Goal: Navigation & Orientation: Find specific page/section

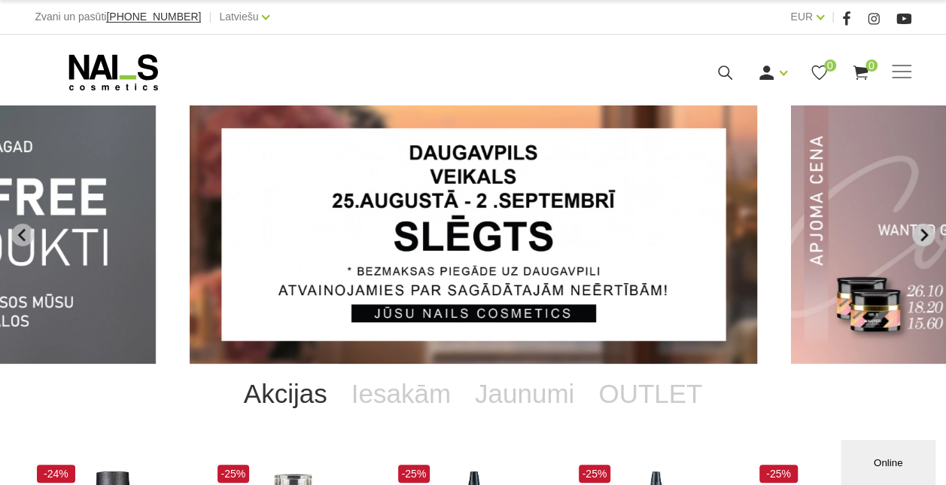
click at [923, 230] on icon "Next slide" at bounding box center [925, 234] width 8 height 13
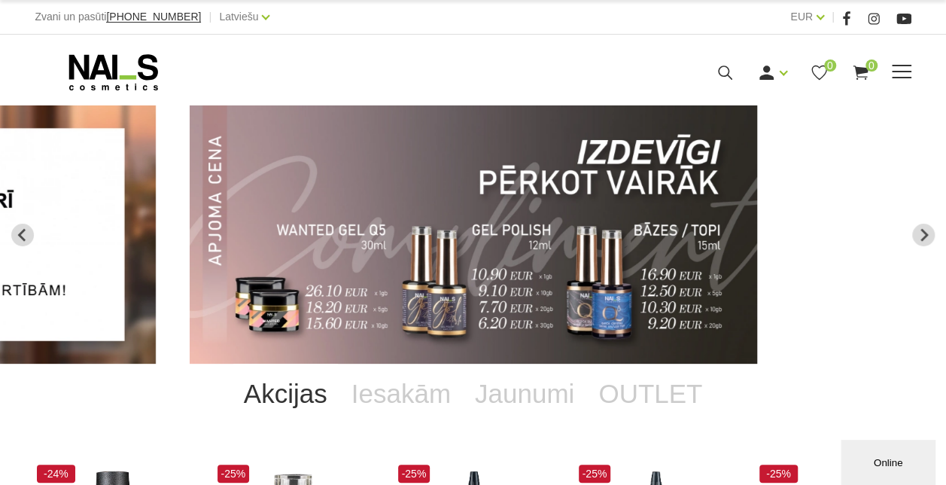
click at [900, 75] on span at bounding box center [902, 72] width 20 height 15
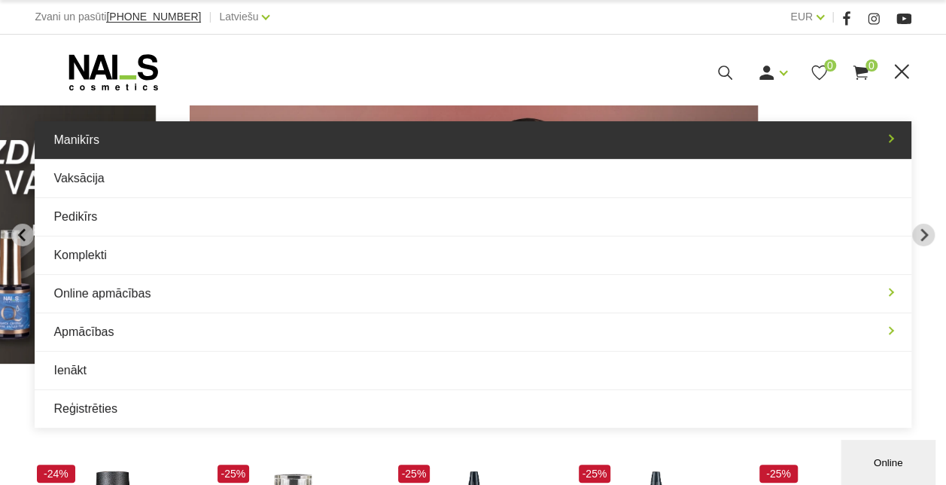
click at [278, 139] on link "Manikīrs" at bounding box center [473, 140] width 876 height 38
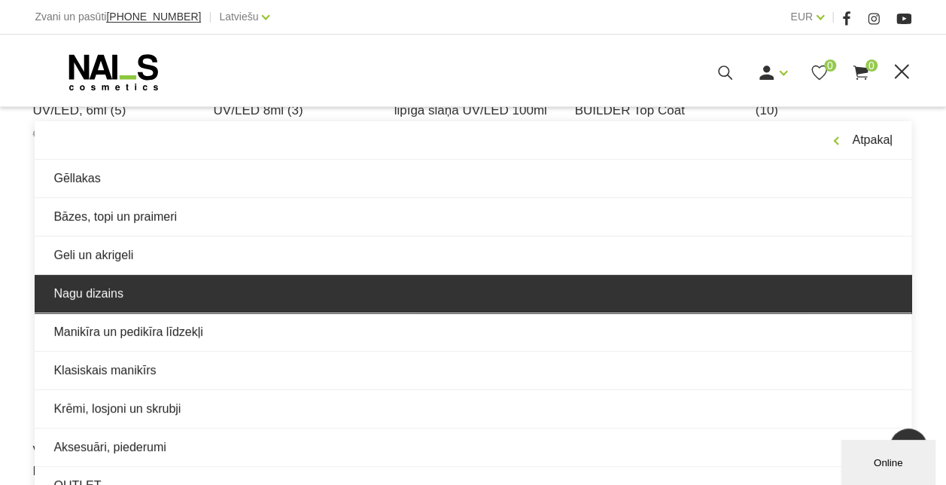
scroll to position [602, 0]
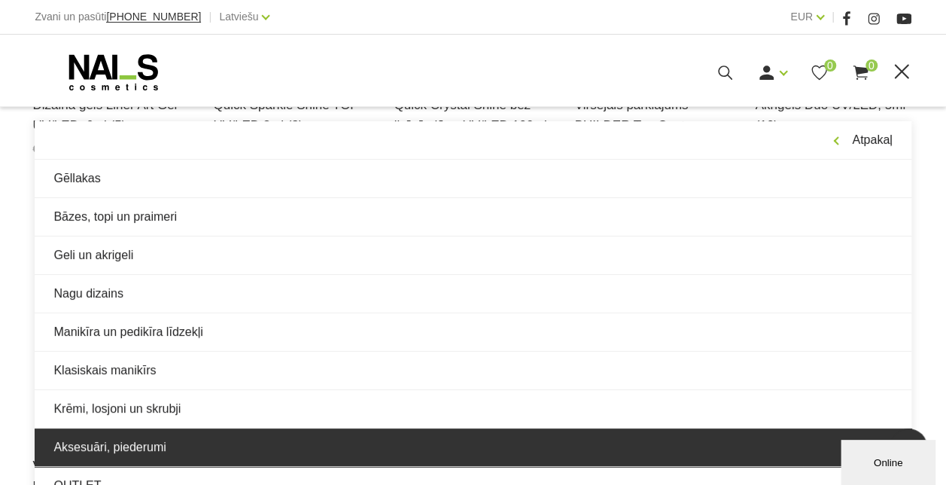
click at [187, 443] on link "Aksesuāri, piederumi" at bounding box center [473, 447] width 876 height 38
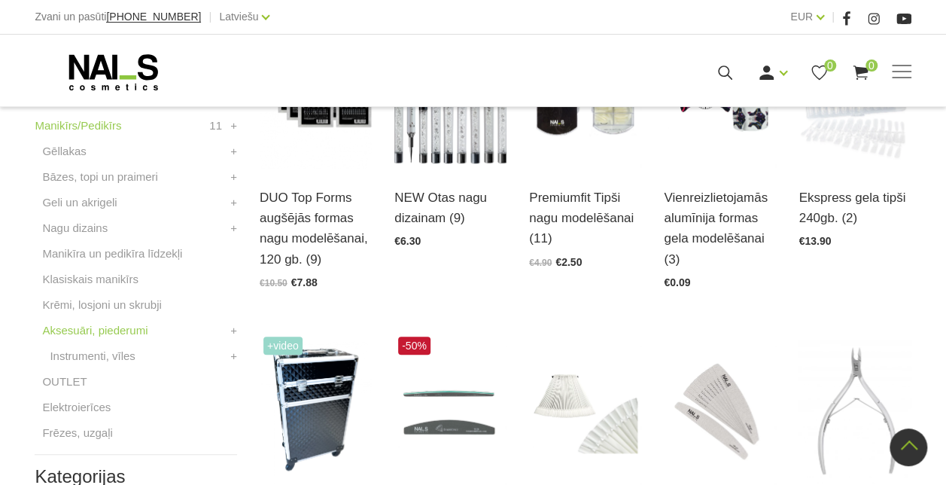
scroll to position [527, 0]
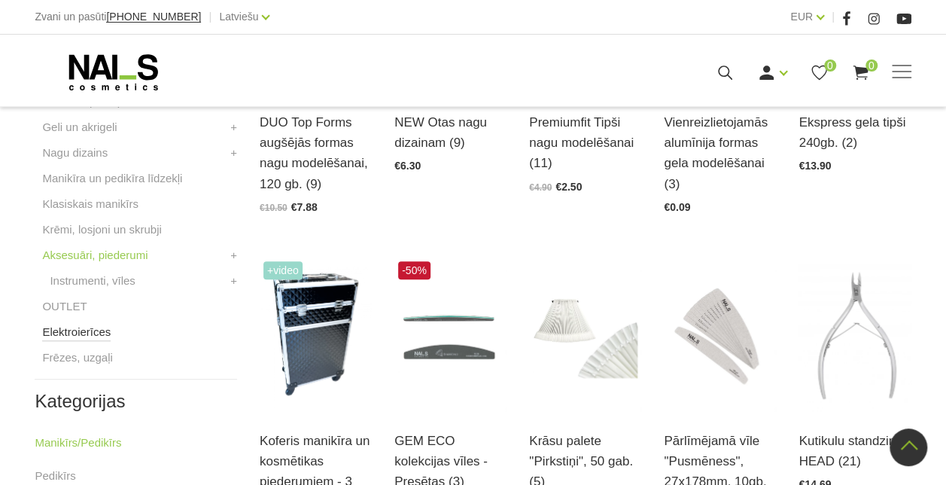
click at [84, 335] on link "Elektroierīces" at bounding box center [76, 332] width 69 height 18
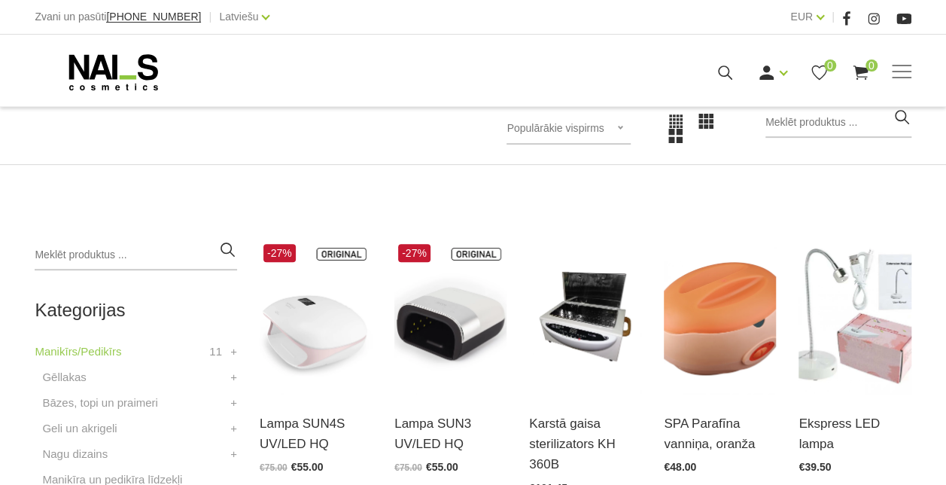
scroll to position [301, 0]
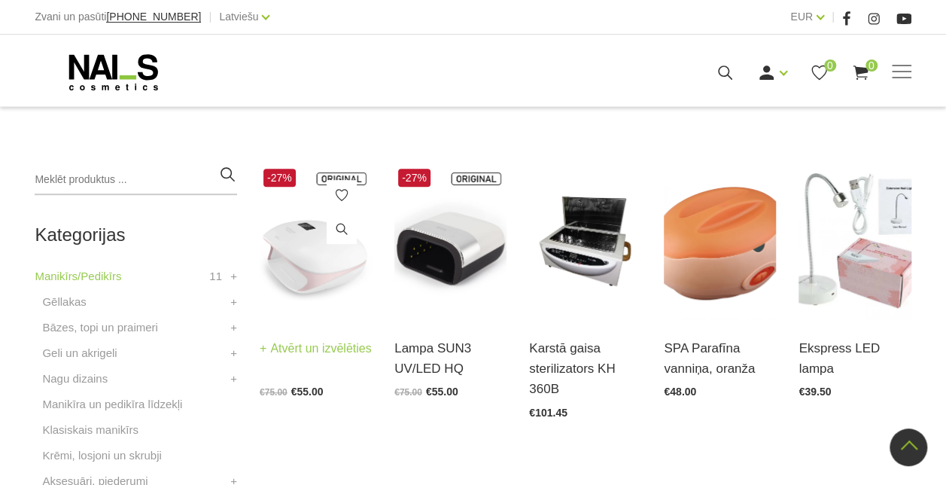
click at [328, 266] on img at bounding box center [316, 242] width 112 height 154
click at [76, 304] on link "Gēllakas" at bounding box center [64, 302] width 44 height 18
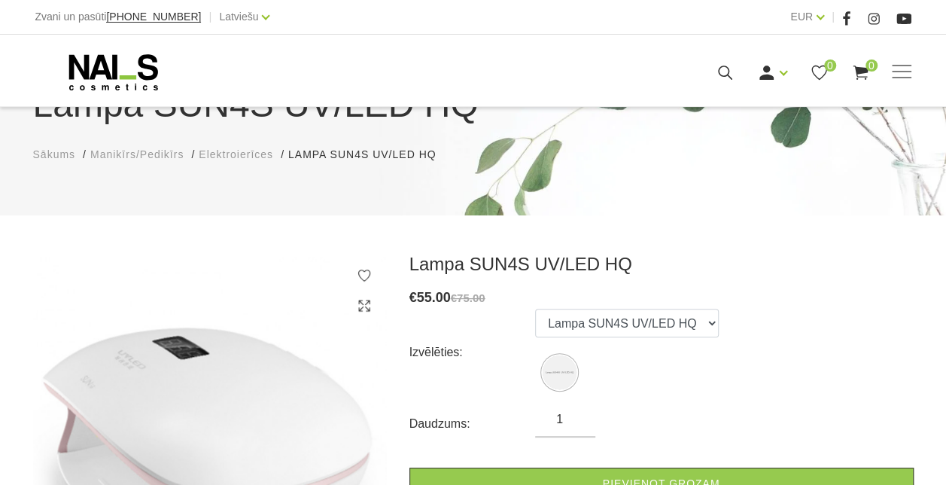
scroll to position [226, 0]
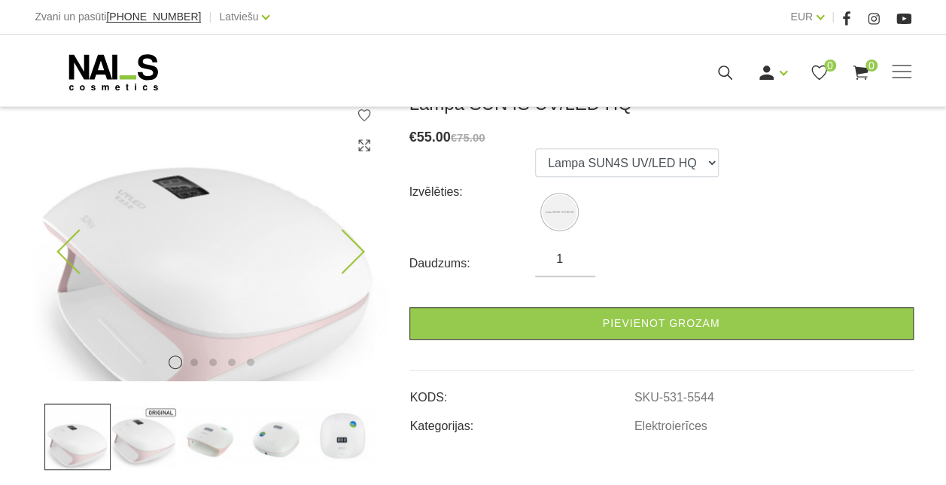
click at [350, 252] on icon at bounding box center [342, 252] width 44 height 44
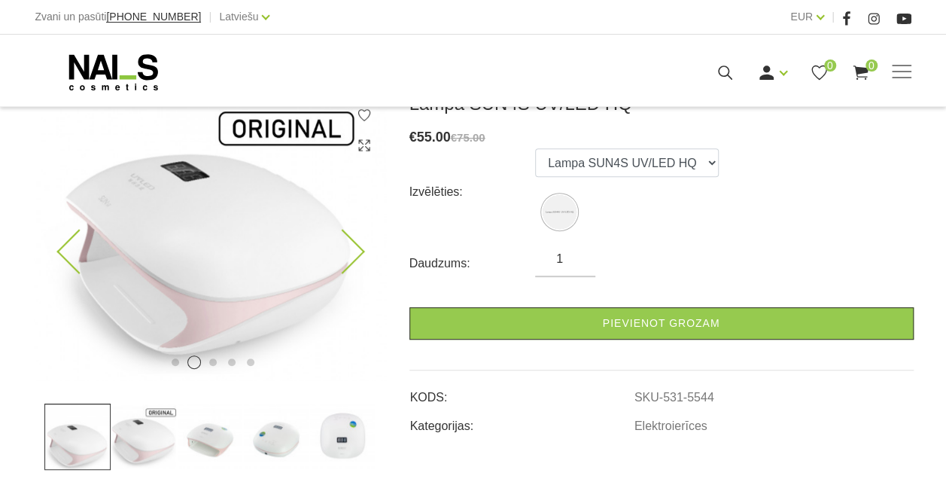
click at [350, 252] on icon at bounding box center [342, 252] width 44 height 44
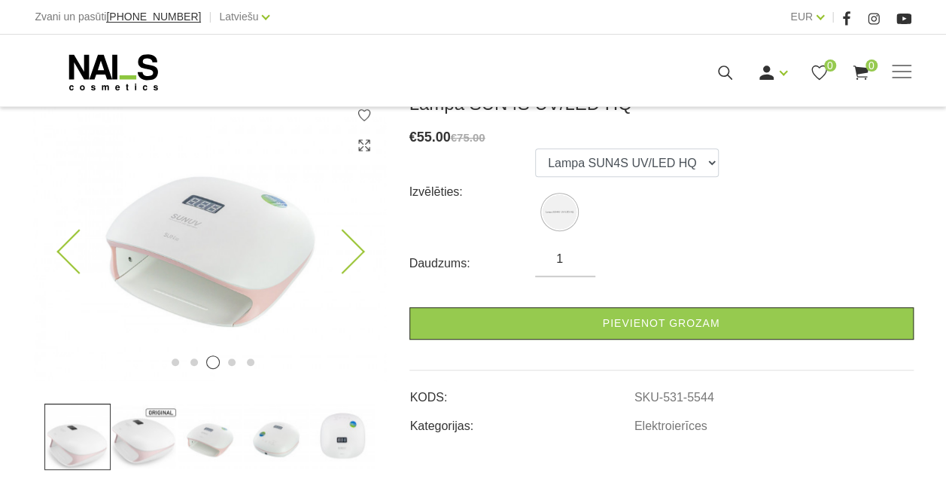
click at [350, 252] on icon at bounding box center [342, 252] width 44 height 44
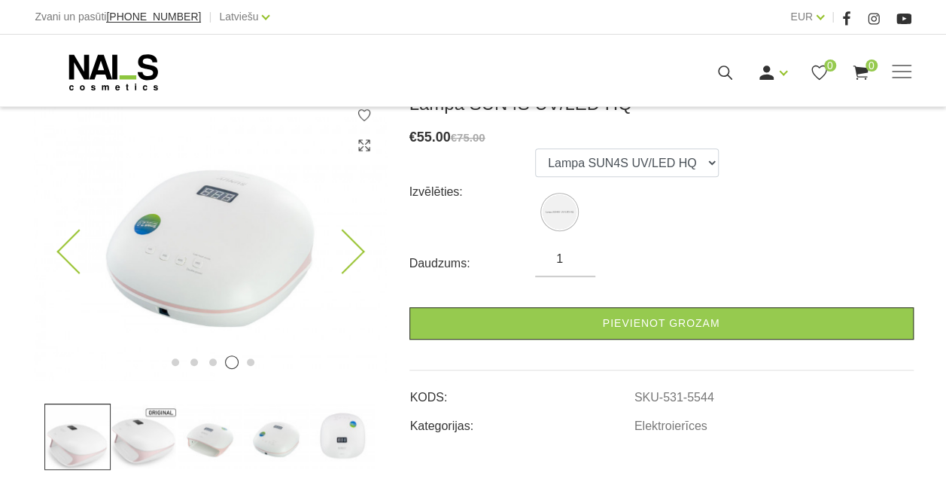
click at [350, 252] on icon at bounding box center [342, 252] width 44 height 44
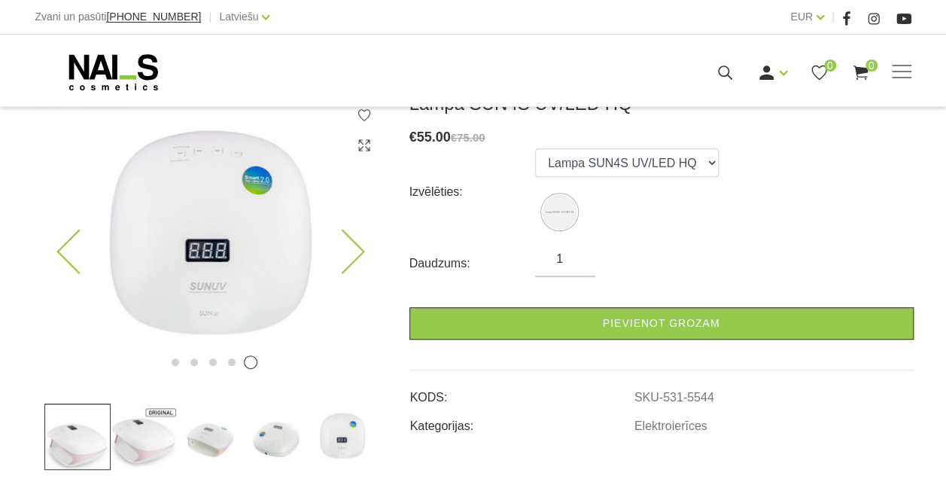
click at [350, 252] on icon at bounding box center [342, 252] width 44 height 44
click at [351, 248] on icon at bounding box center [342, 252] width 44 height 44
click at [77, 257] on icon at bounding box center [78, 252] width 44 height 44
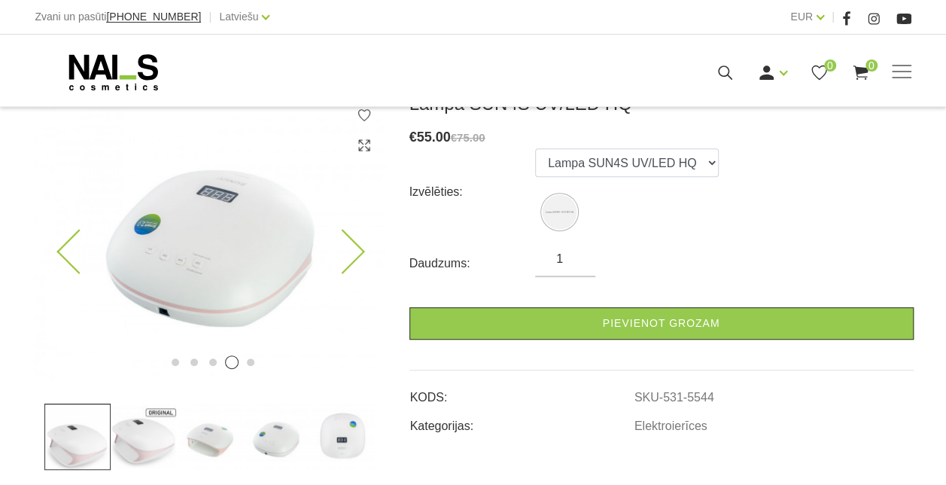
click at [66, 258] on icon at bounding box center [78, 252] width 44 height 44
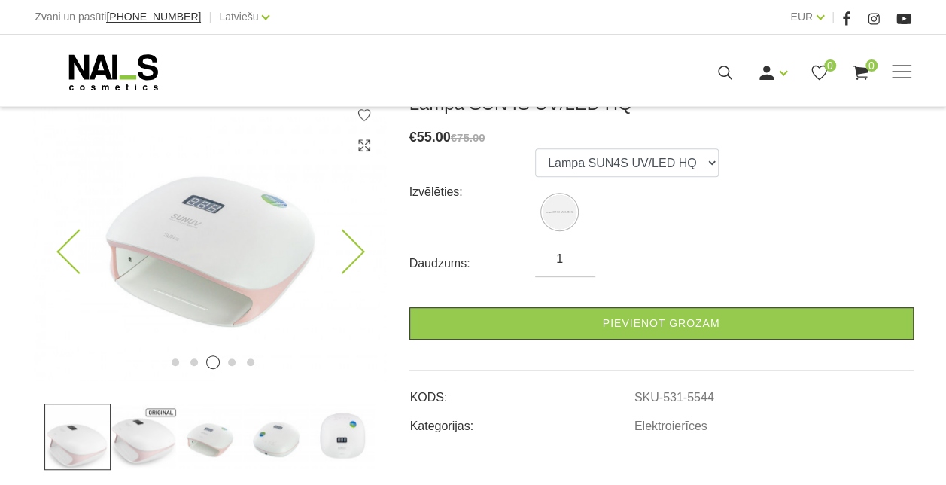
click at [66, 258] on icon at bounding box center [78, 252] width 44 height 44
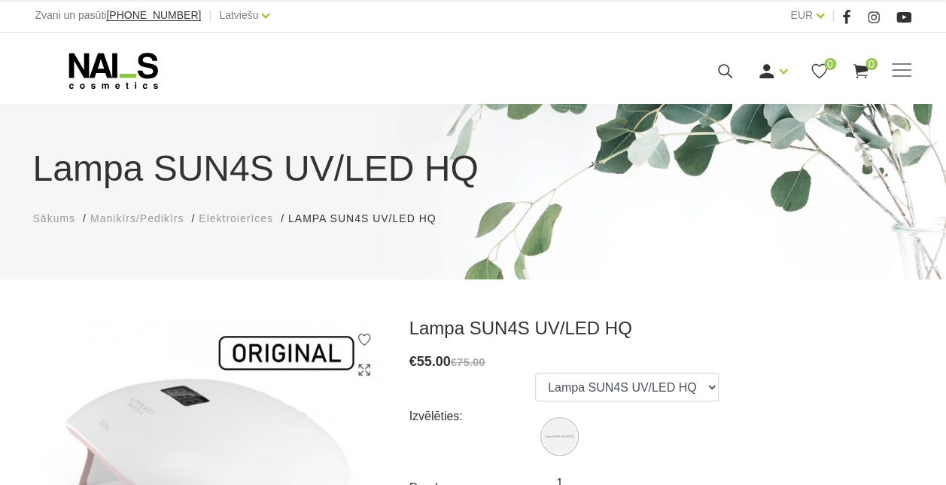
scroll to position [0, 0]
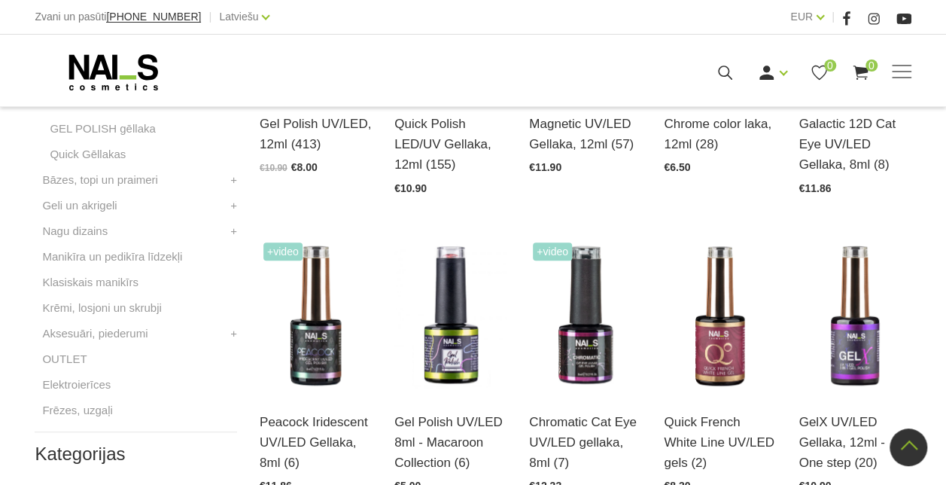
scroll to position [527, 0]
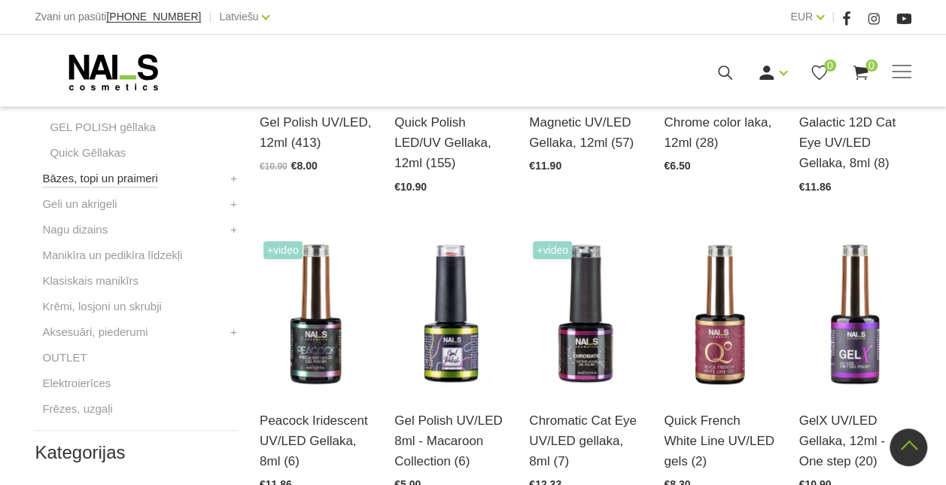
click at [132, 179] on link "Bāzes, topi un praimeri" at bounding box center [99, 178] width 115 height 18
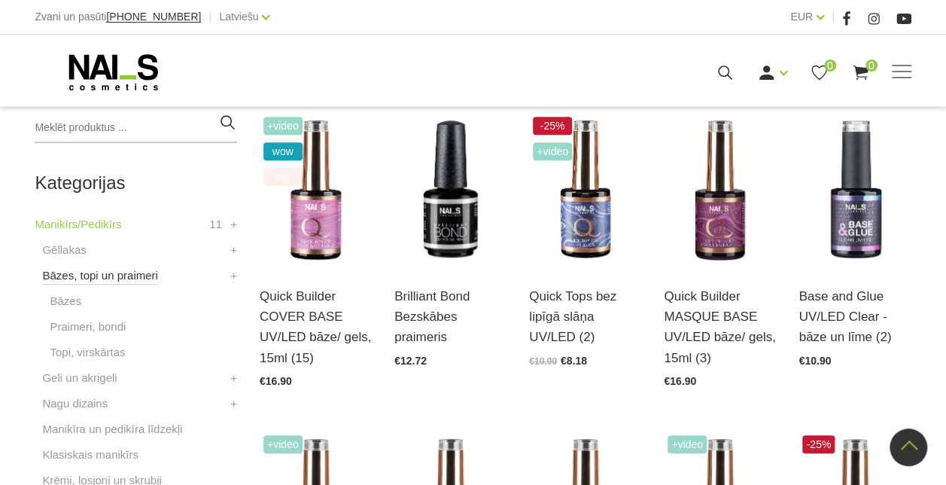
scroll to position [376, 0]
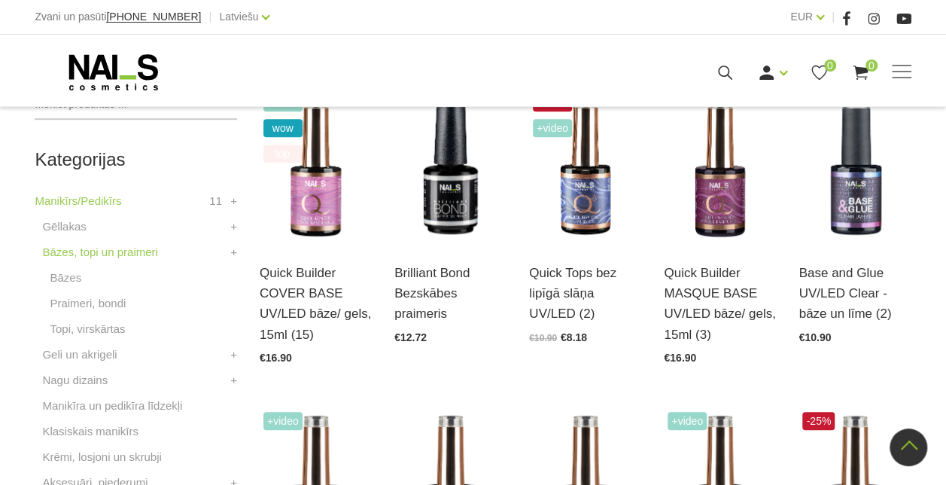
click at [65, 293] on li "Bāzes" at bounding box center [139, 282] width 195 height 26
click at [65, 278] on link "Bāzes" at bounding box center [66, 278] width 32 height 18
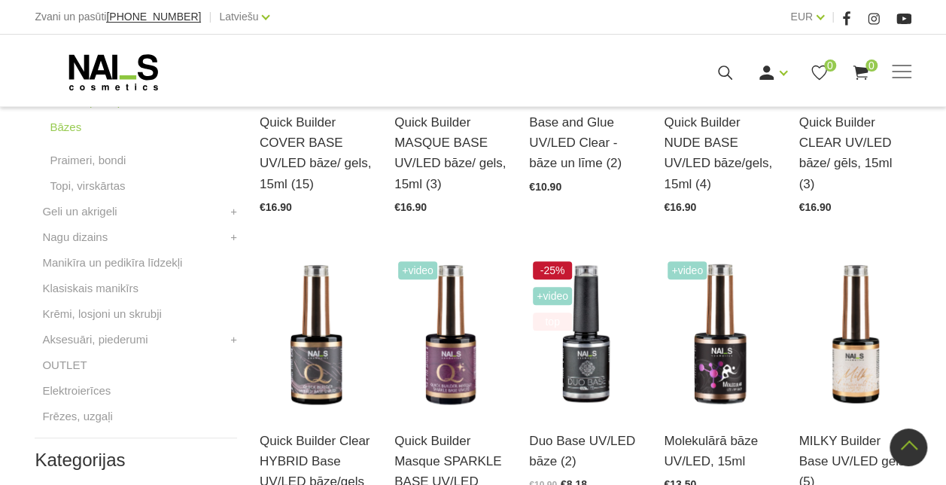
scroll to position [602, 0]
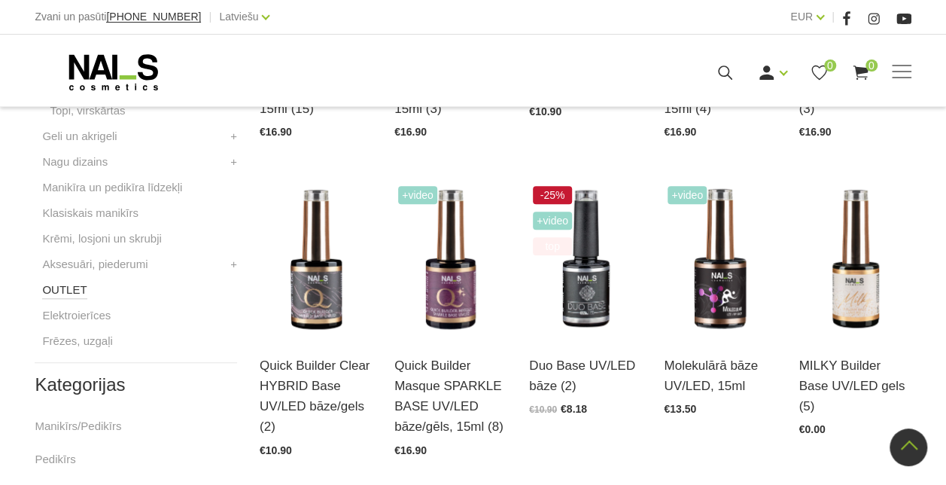
click at [55, 285] on link "OUTLET" at bounding box center [64, 290] width 44 height 18
